Goal: Information Seeking & Learning: Learn about a topic

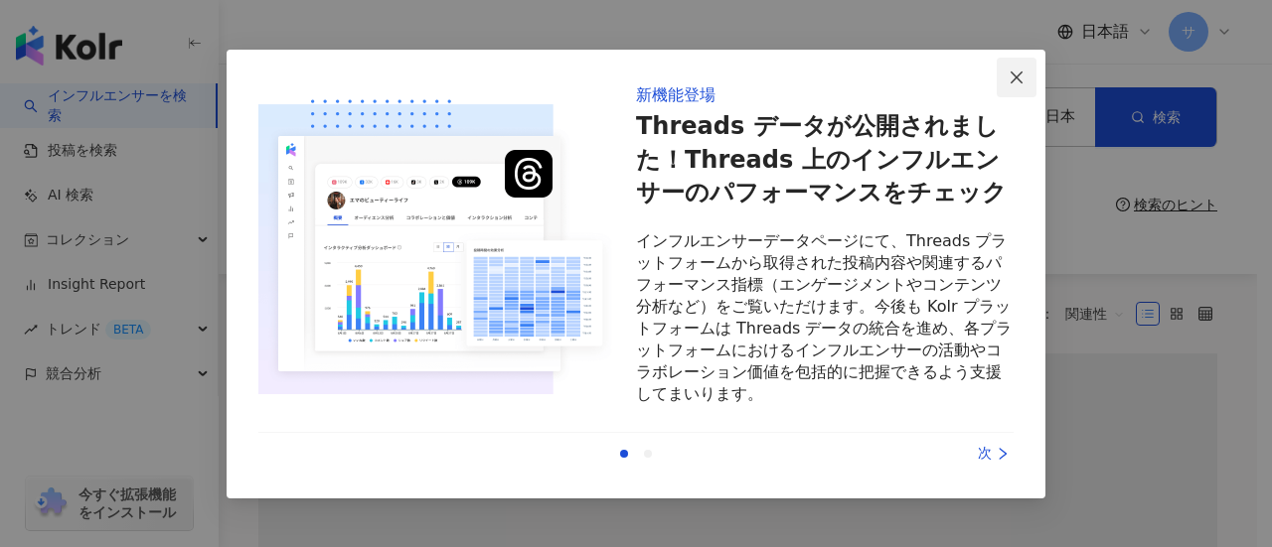
click at [1008, 64] on button "Close" at bounding box center [1017, 78] width 40 height 40
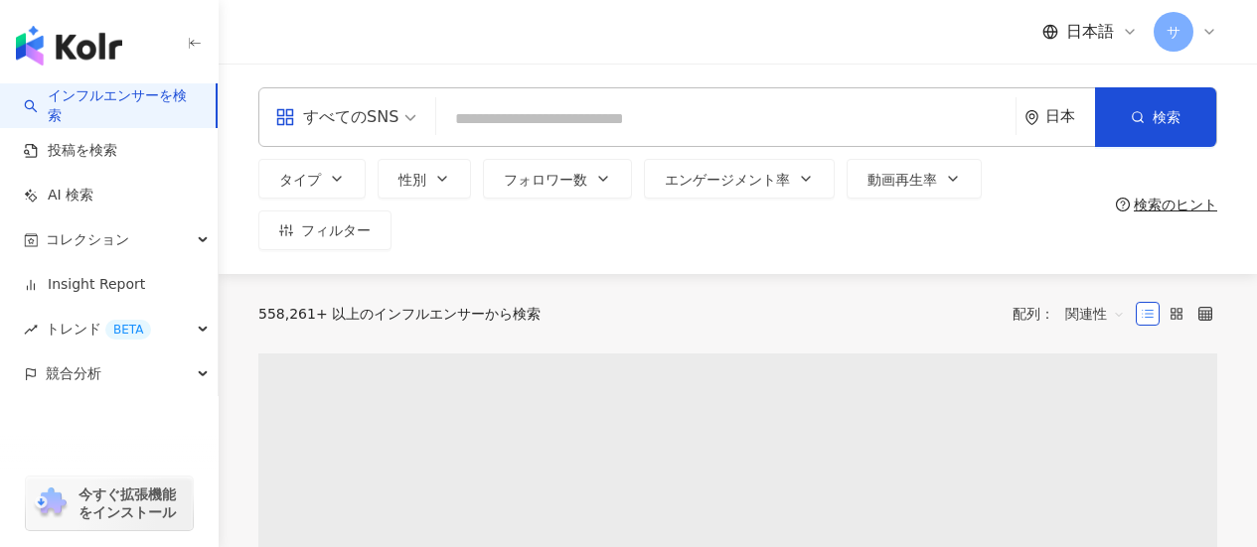
click at [747, 117] on input "search" at bounding box center [725, 119] width 563 height 38
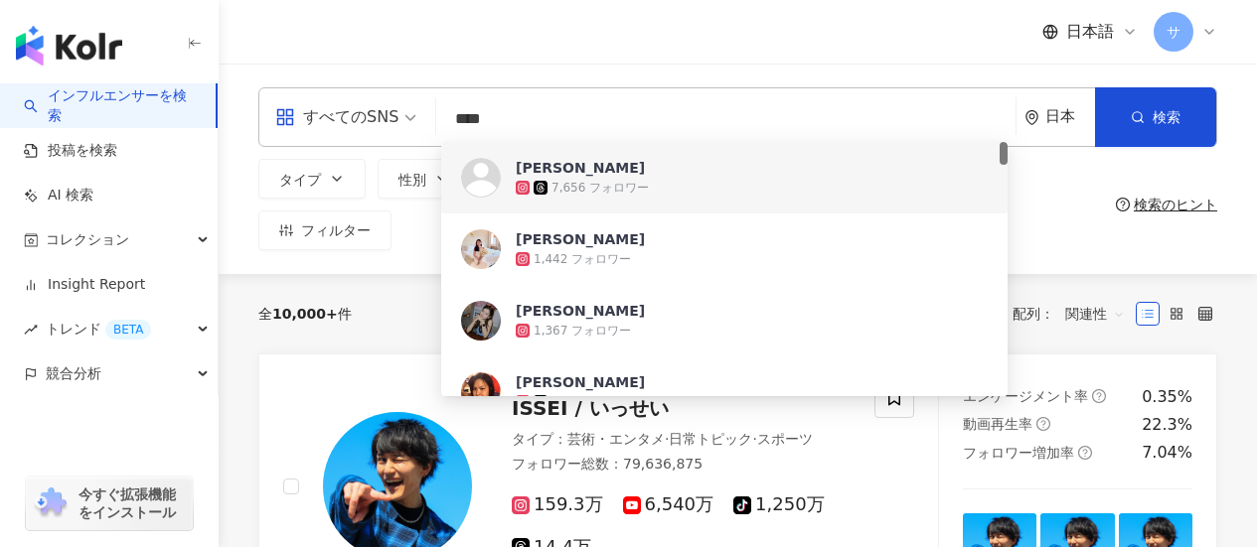
scroll to position [1, 0]
drag, startPoint x: 598, startPoint y: 132, endPoint x: 396, endPoint y: 135, distance: 201.7
click at [396, 135] on div "すべてのSNS **** 日本 検索 27508d73-cdb2-4535-a1bc-cae1842507b6 dcde8409-8d5b-4c0d-9f98…" at bounding box center [737, 117] width 959 height 60
paste input "******"
type input "**********"
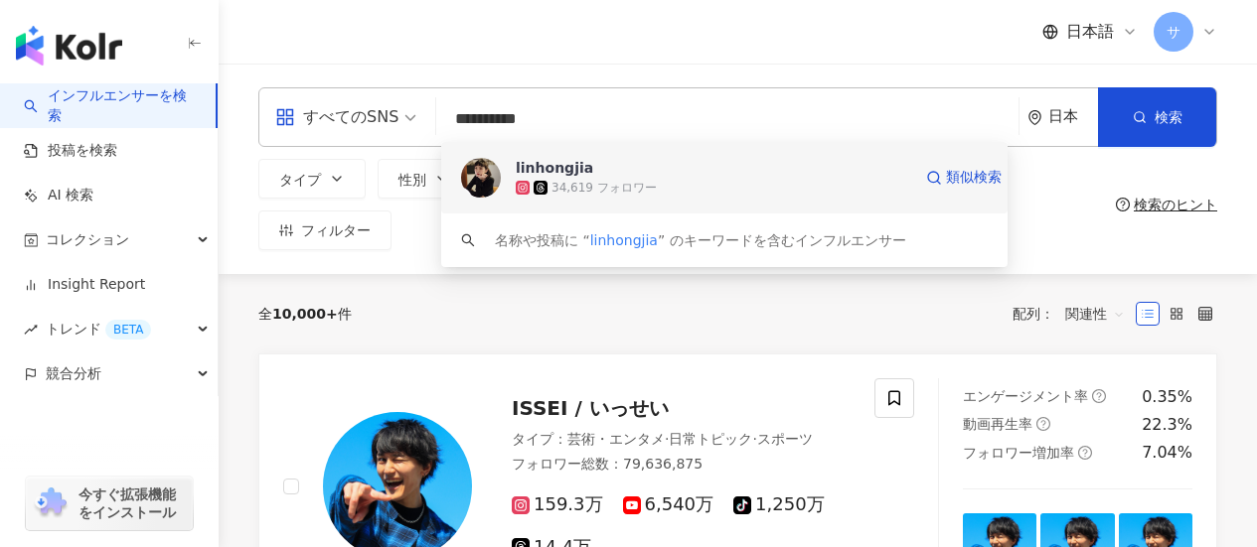
click at [686, 175] on span "linhongjia" at bounding box center [713, 168] width 395 height 20
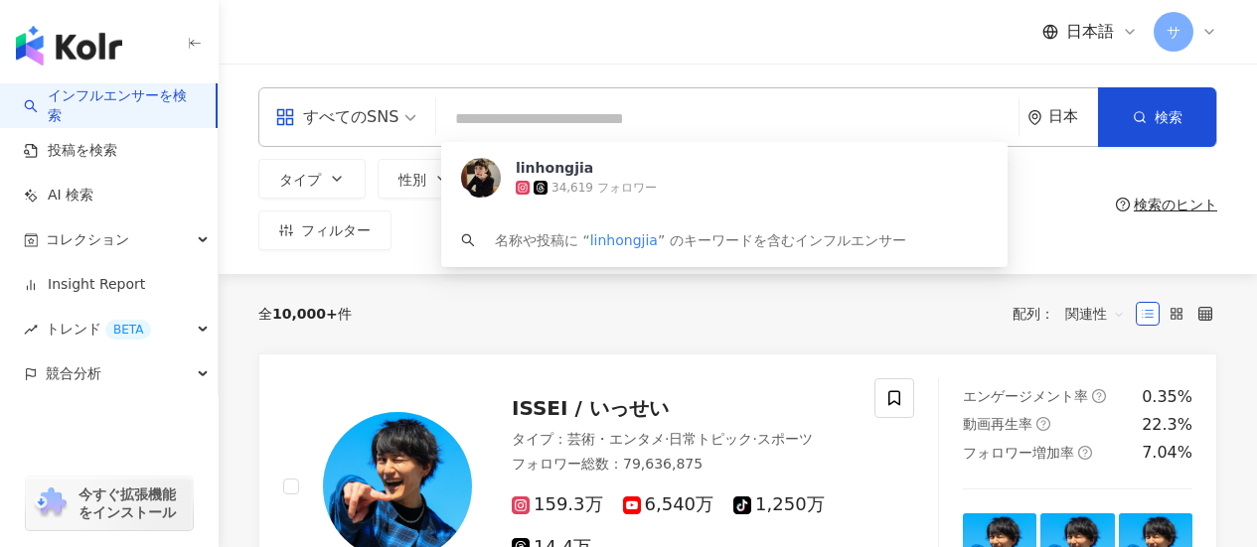
scroll to position [0, 0]
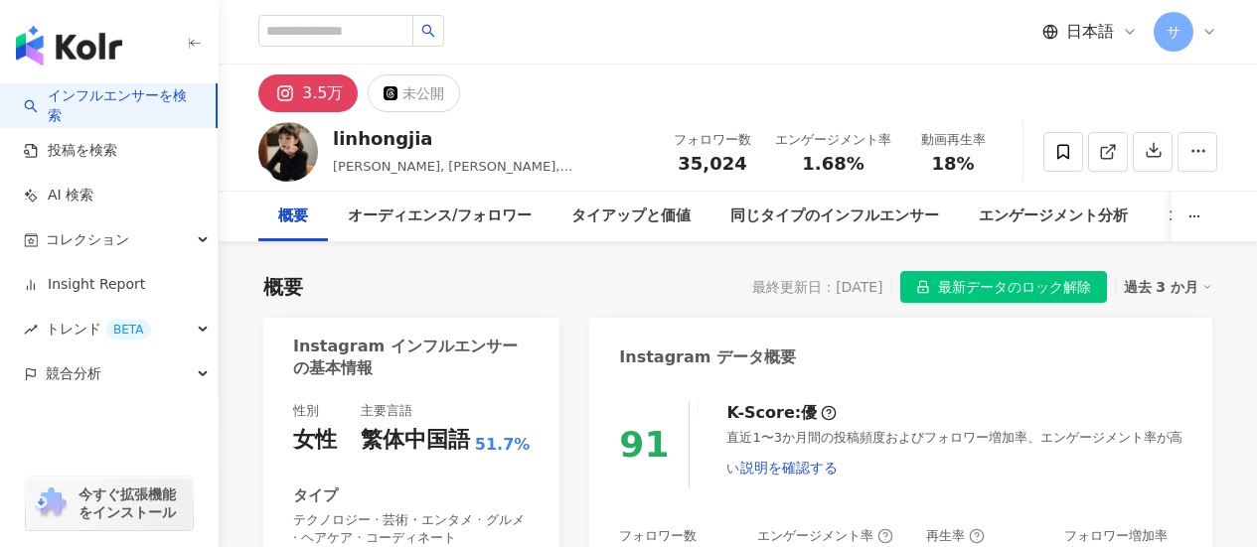
click at [1052, 292] on span "最新データのロック解除" at bounding box center [1014, 288] width 153 height 32
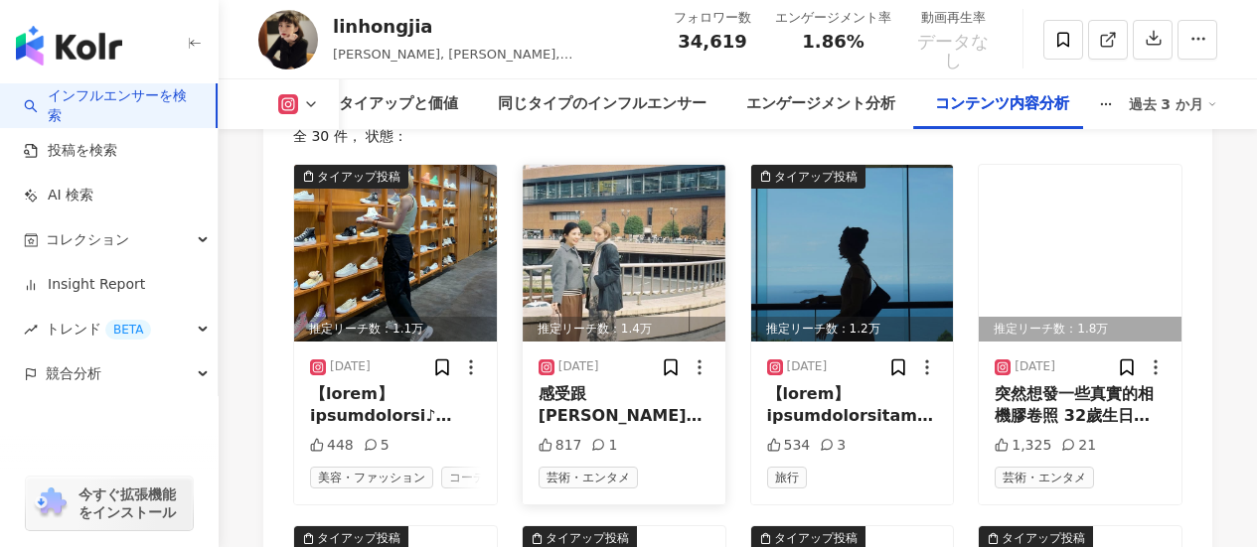
scroll to position [6249, 0]
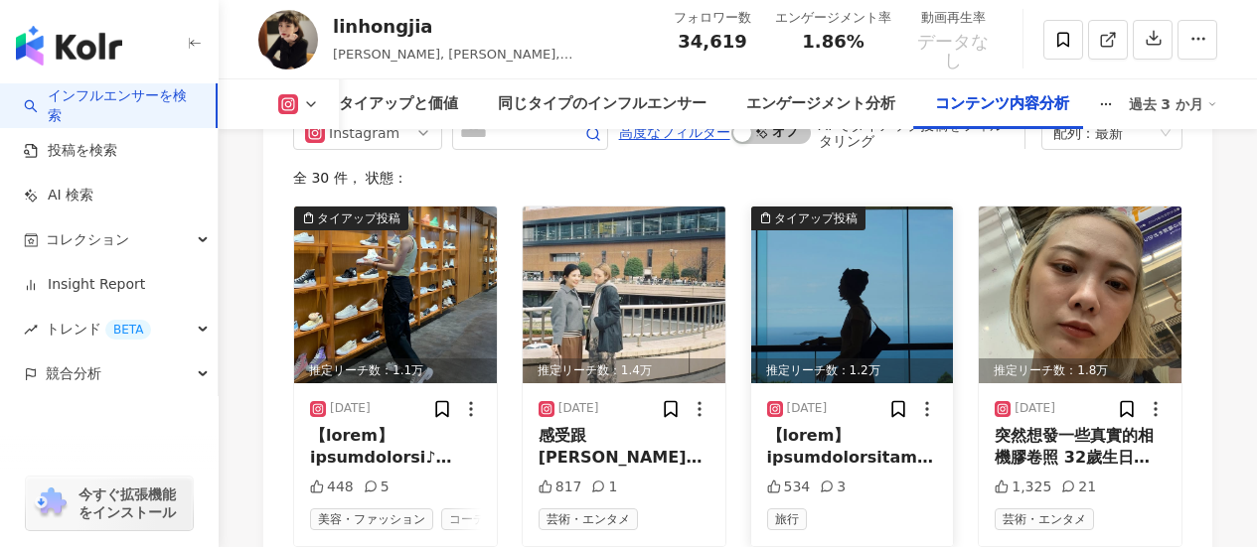
click at [899, 347] on img at bounding box center [852, 295] width 203 height 177
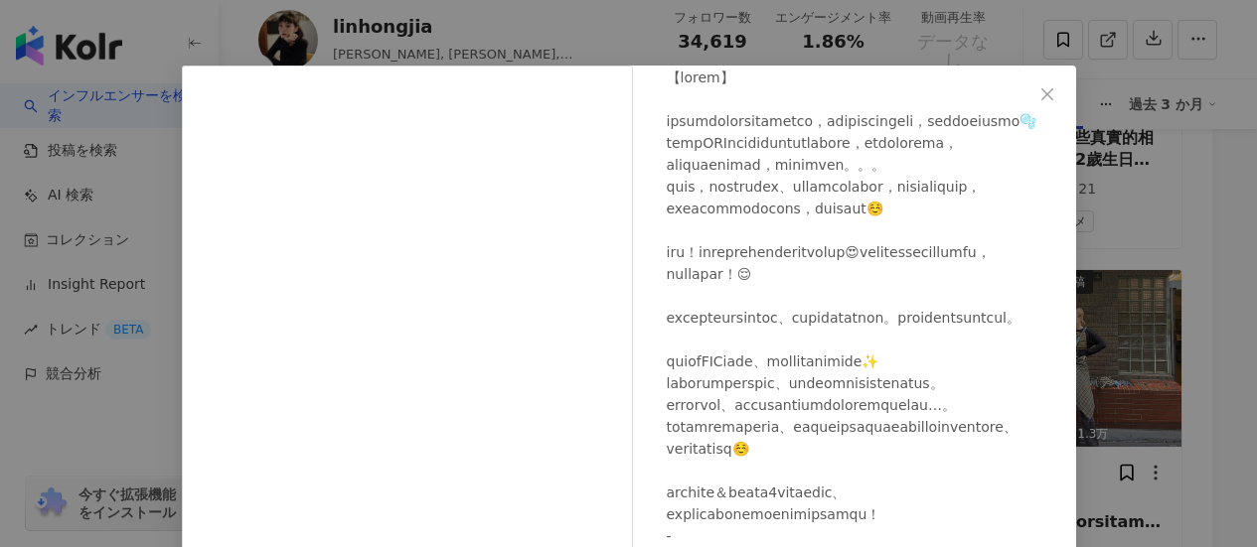
scroll to position [0, 0]
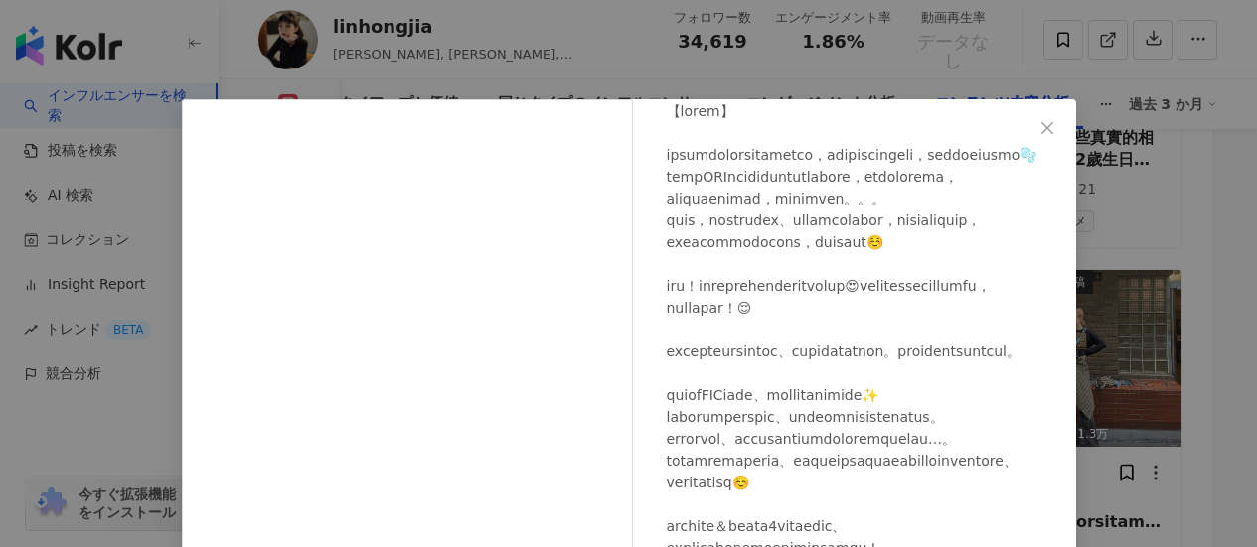
click at [1139, 386] on div "linhongjia 2025/07/19 534 3 元の投稿を表示" at bounding box center [628, 273] width 1257 height 547
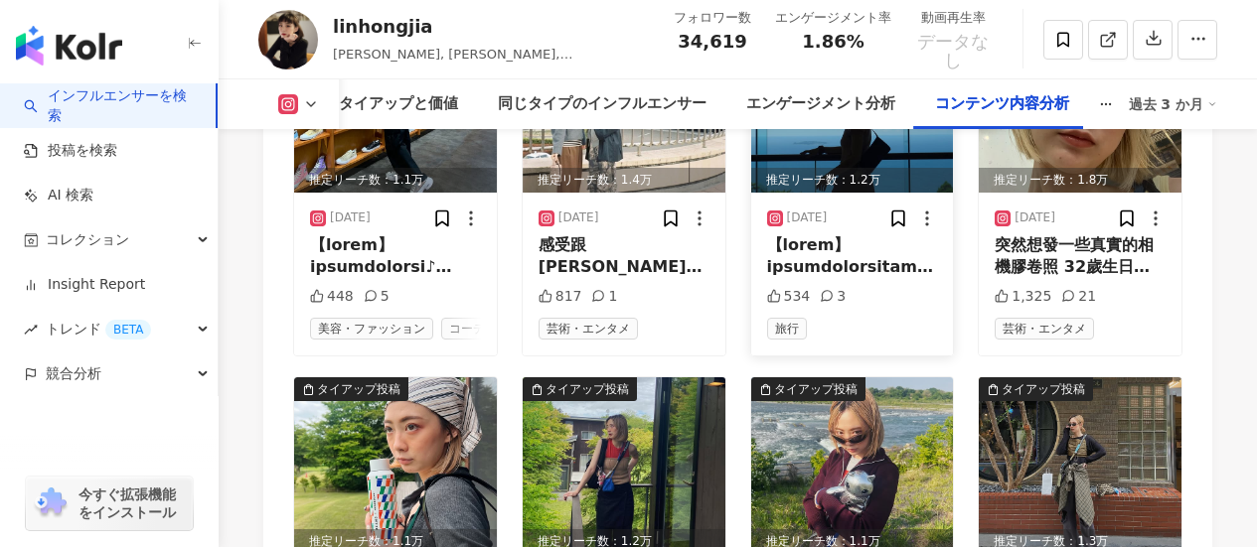
scroll to position [6348, 0]
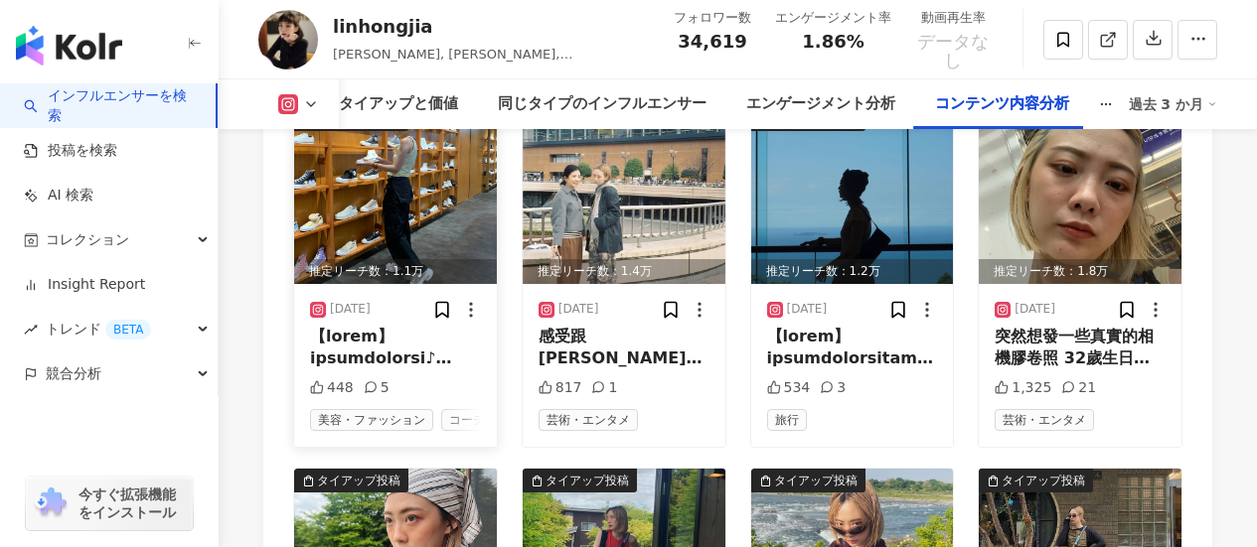
click at [436, 330] on div at bounding box center [395, 348] width 171 height 45
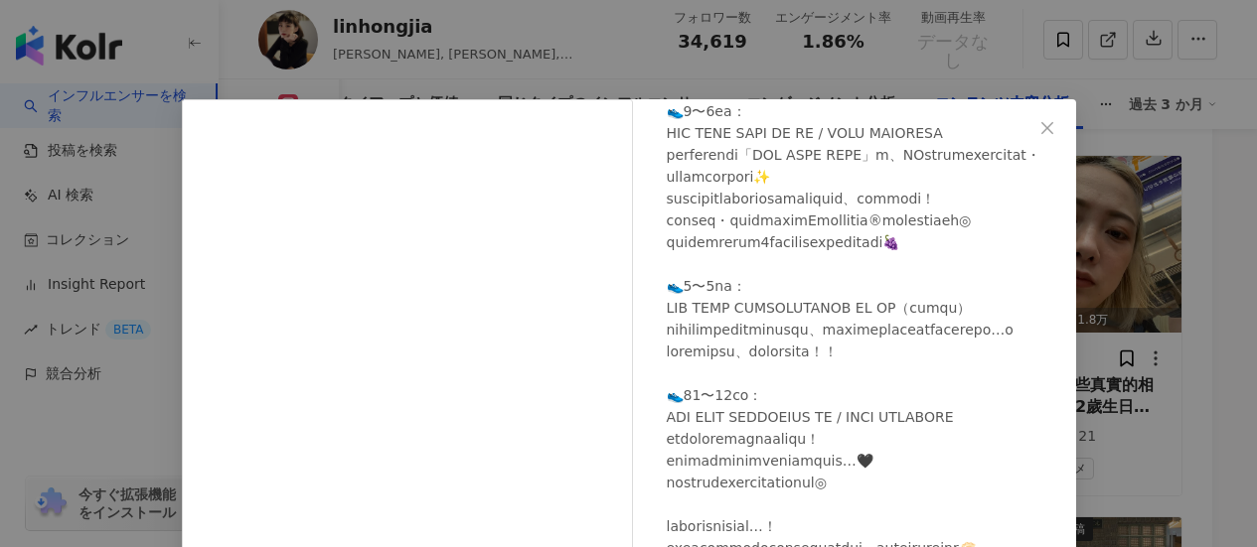
scroll to position [6050, 0]
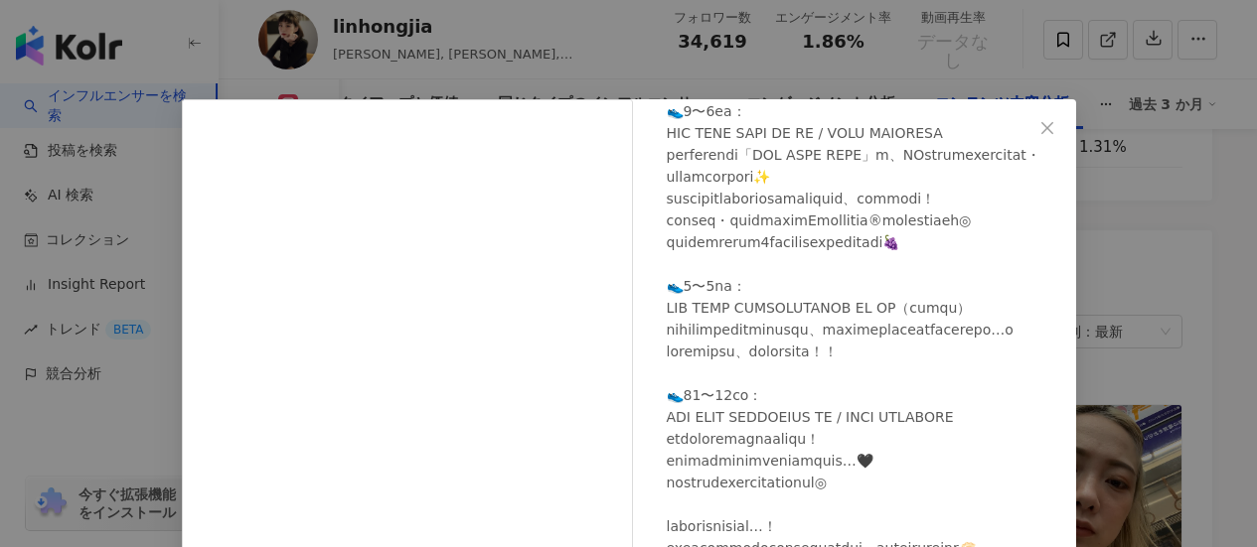
click at [1032, 137] on button "Close" at bounding box center [1047, 128] width 40 height 40
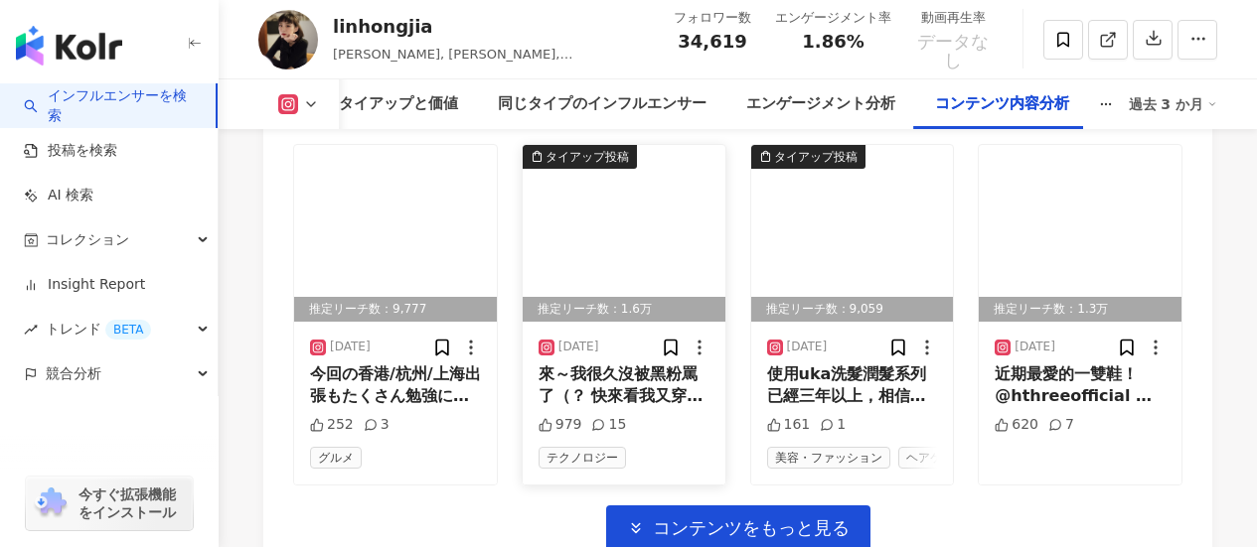
scroll to position [7044, 0]
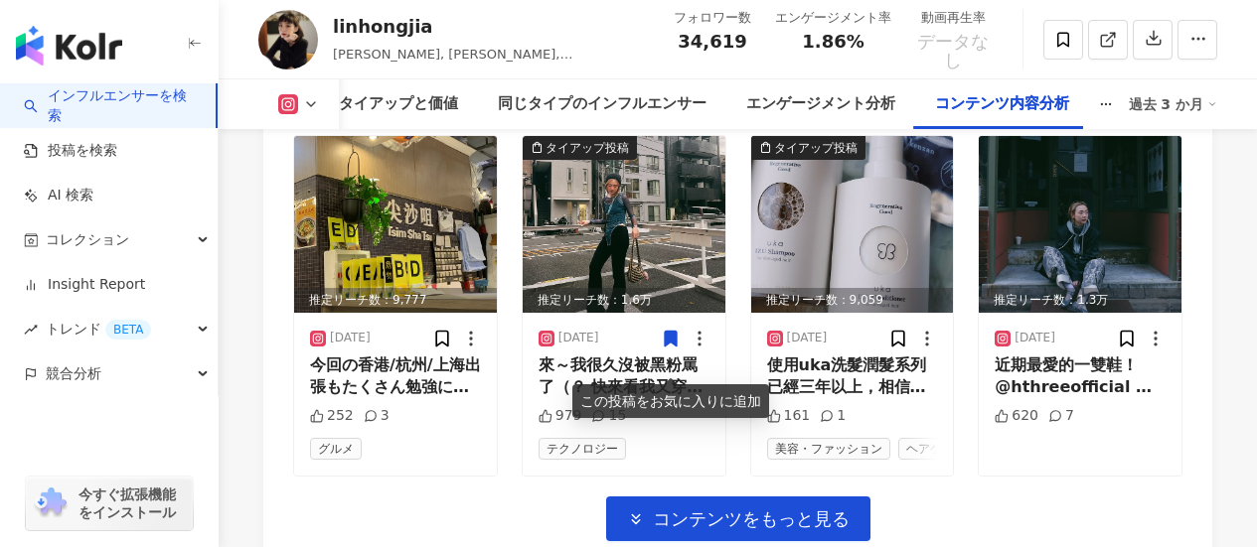
click at [597, 398] on div "この投稿をお気に入りに追加" at bounding box center [670, 402] width 197 height 34
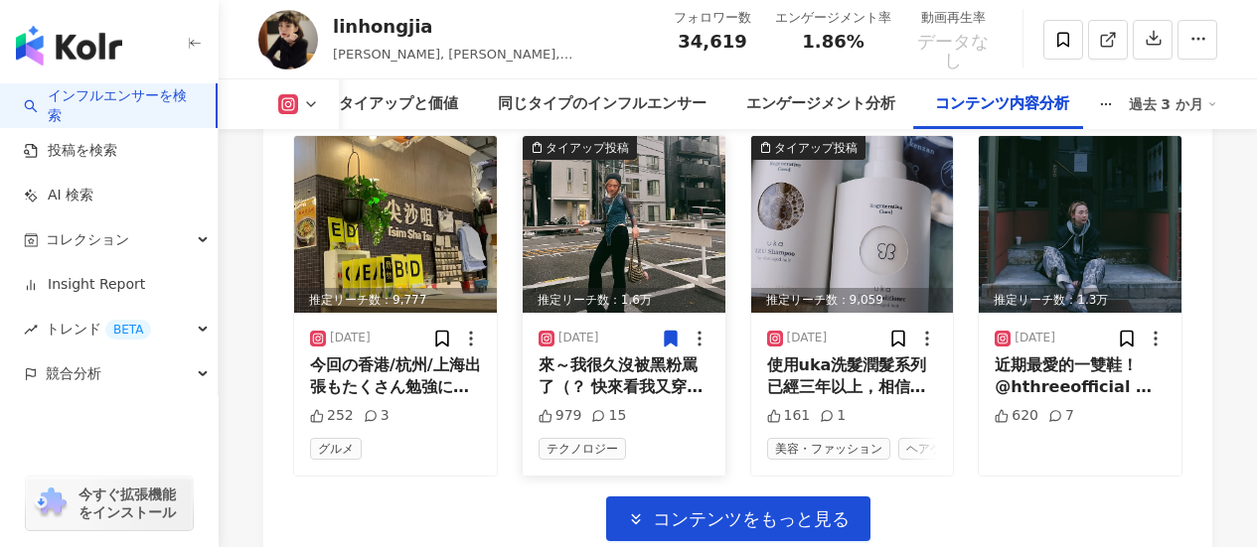
click at [558, 384] on div "來～我很久沒被黑粉罵了（？ 快來看我又穿上你們家小孩的包屁衣囉💗 愛死這種叛逆穿搭！只要能穿出自己的風格什麼衣服都好看😌 藍色這個顏色我真的可以愛一輩子🩵褲子…" at bounding box center [624, 377] width 171 height 45
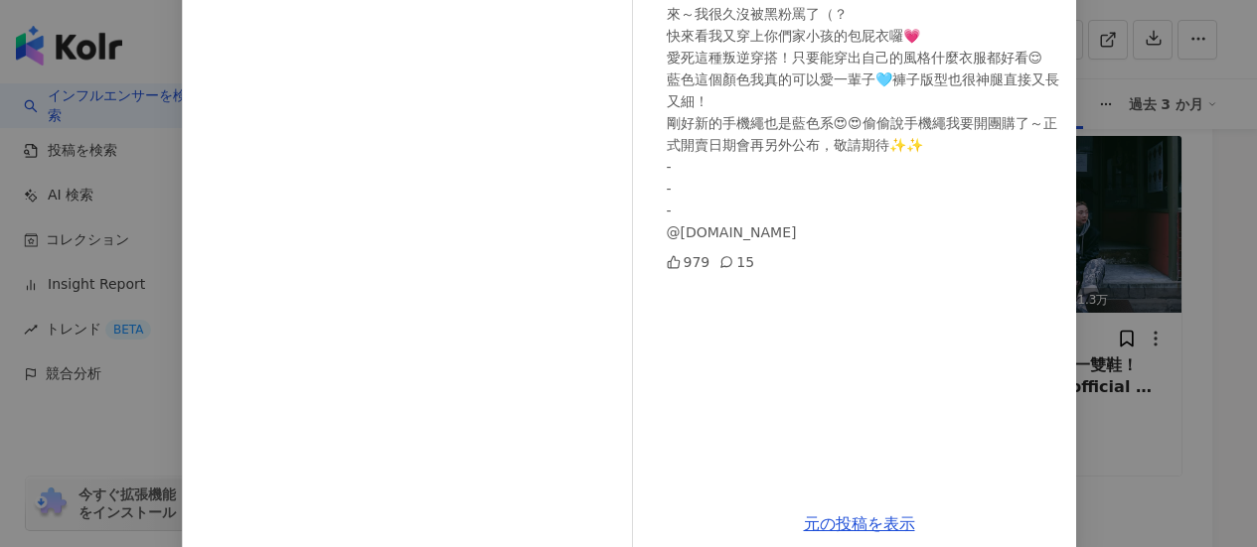
scroll to position [232, 0]
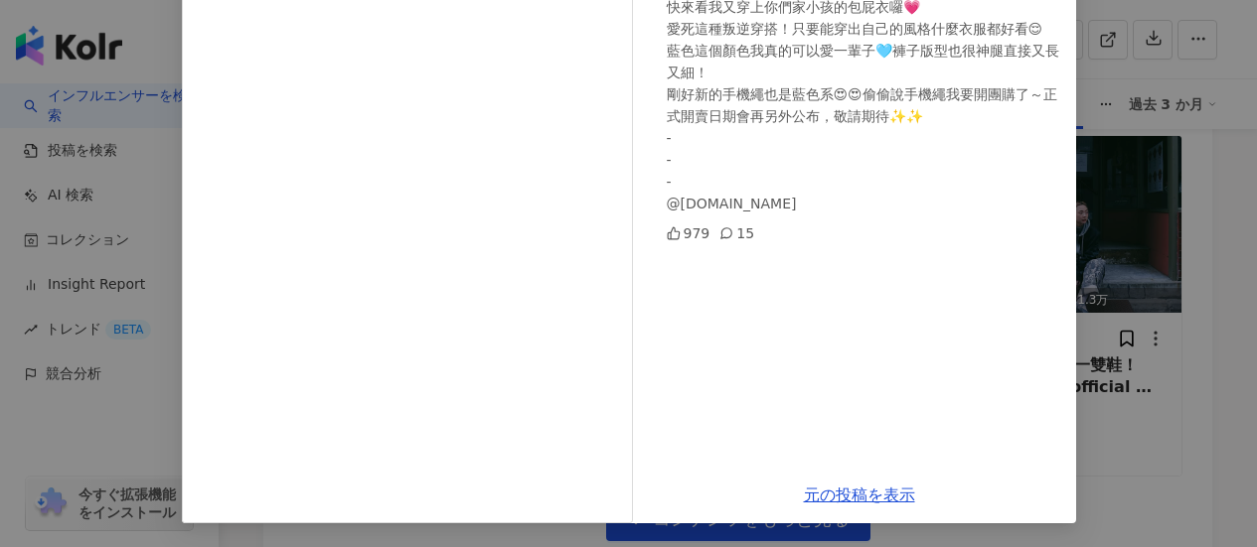
click at [734, 233] on div "15" at bounding box center [736, 234] width 35 height 22
click at [1115, 262] on div "linhongjia 2025/05/02 來～我很久沒被黑粉罵了（？ 快來看我又穿上你們家小孩的包屁衣囉💗 愛死這種叛逆穿搭！只要能穿出自己的風格什麼衣服都…" at bounding box center [628, 273] width 1257 height 547
